Goal: Navigation & Orientation: Find specific page/section

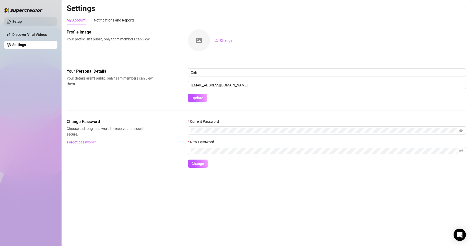
drag, startPoint x: 27, startPoint y: 33, endPoint x: 26, endPoint y: 19, distance: 13.9
click at [27, 33] on link "Discover Viral Videos" at bounding box center [29, 35] width 35 height 4
